Goal: Task Accomplishment & Management: Manage account settings

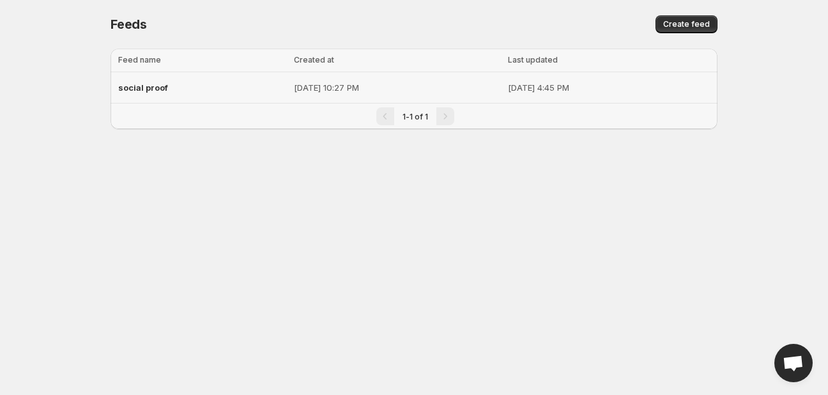
click at [151, 89] on span "social proof" at bounding box center [143, 87] width 50 height 10
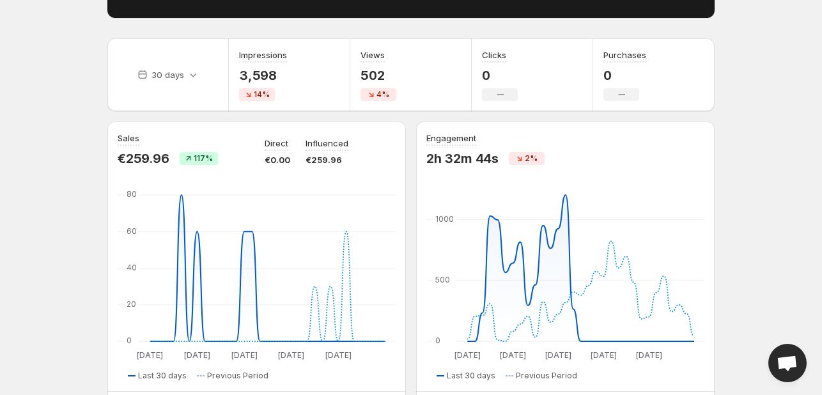
scroll to position [142, 0]
